Goal: Task Accomplishment & Management: Use online tool/utility

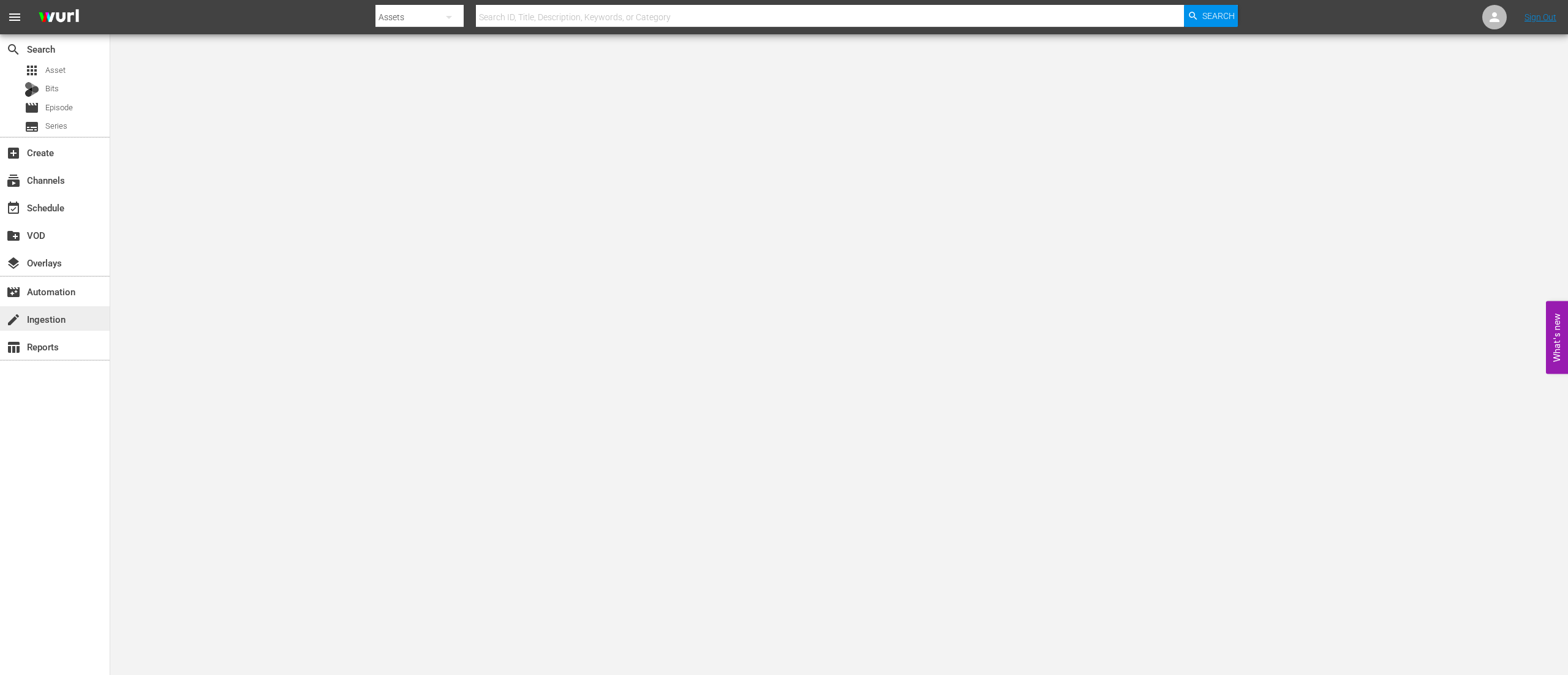
click at [32, 320] on div "create Ingestion" at bounding box center [34, 317] width 68 height 11
click at [532, 19] on input "text" at bounding box center [830, 17] width 708 height 30
type input "petcon"
